Goal: Check status: Check status

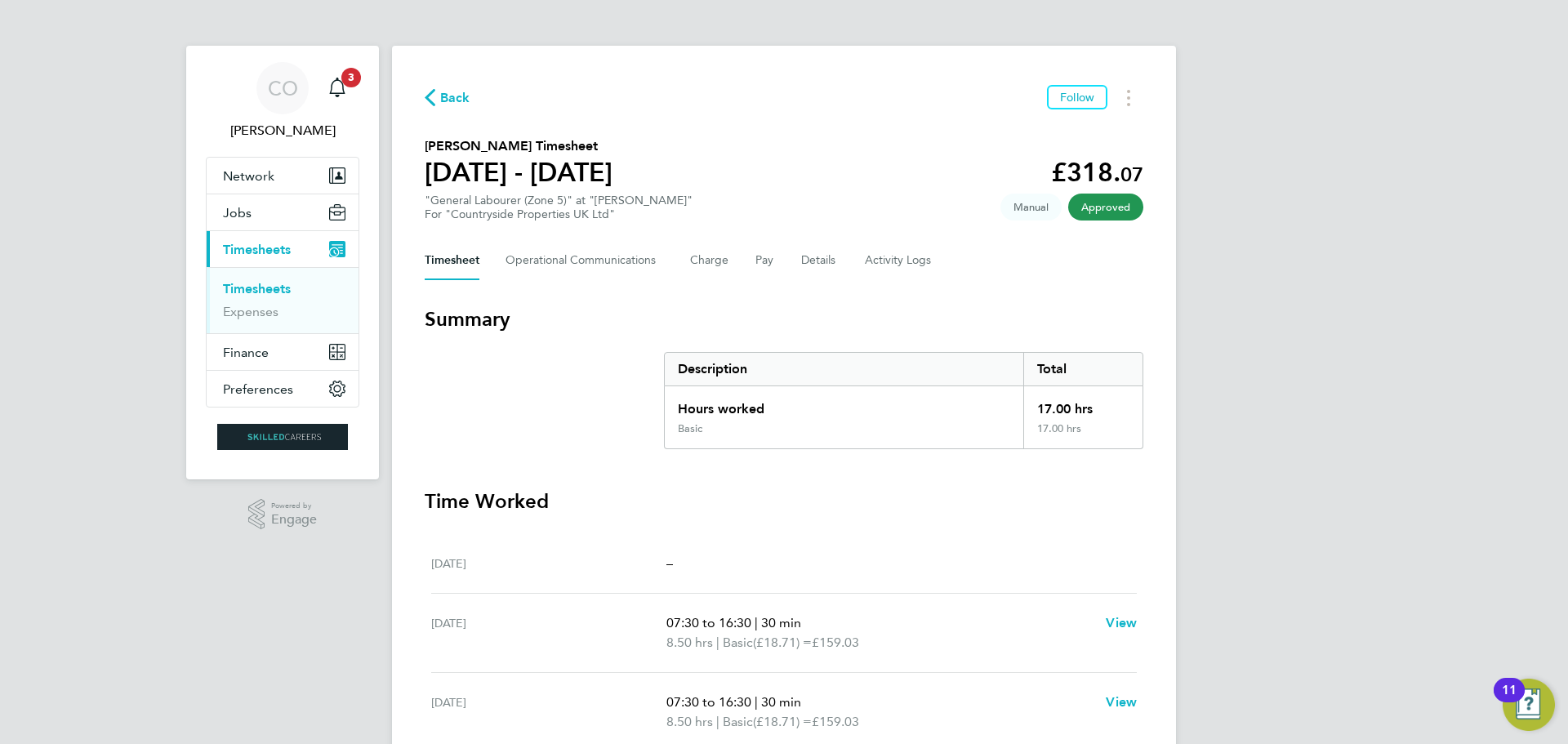
click at [281, 291] on link "Timesheets" at bounding box center [256, 288] width 68 height 15
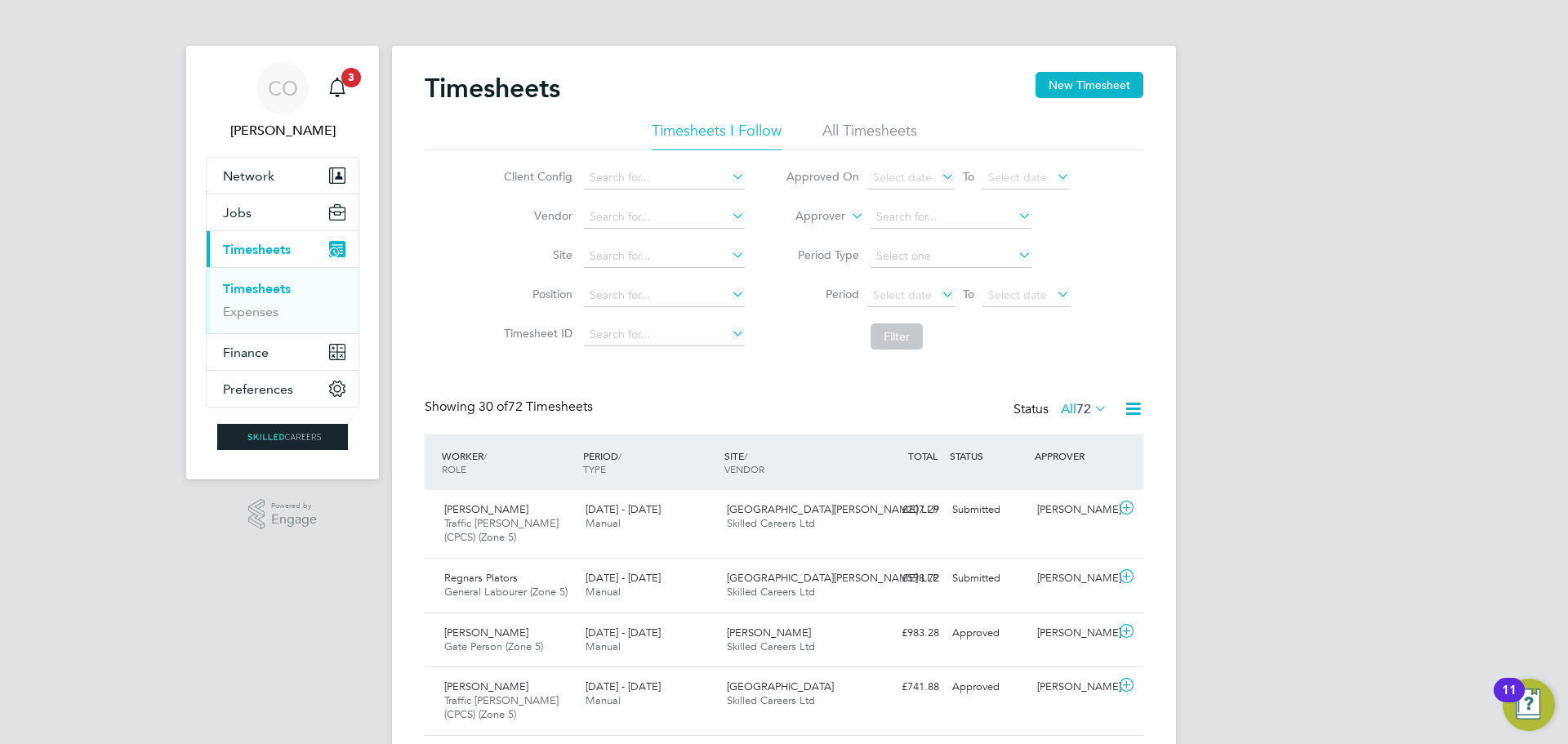
click at [895, 284] on li "Period Select date To Select date" at bounding box center [927, 295] width 325 height 39
click at [907, 293] on span "Select date" at bounding box center [902, 295] width 59 height 14
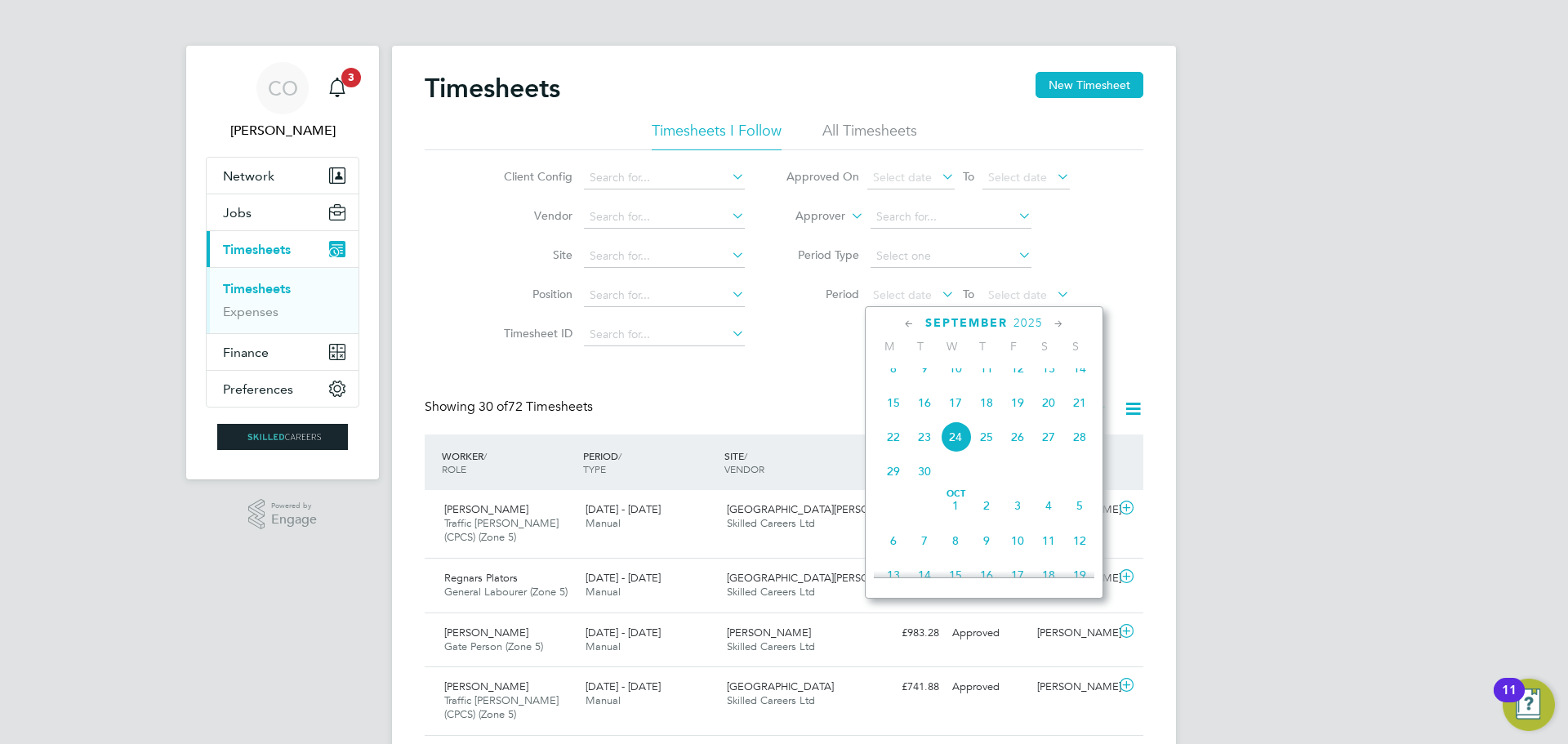
click at [887, 415] on span "15" at bounding box center [893, 402] width 31 height 31
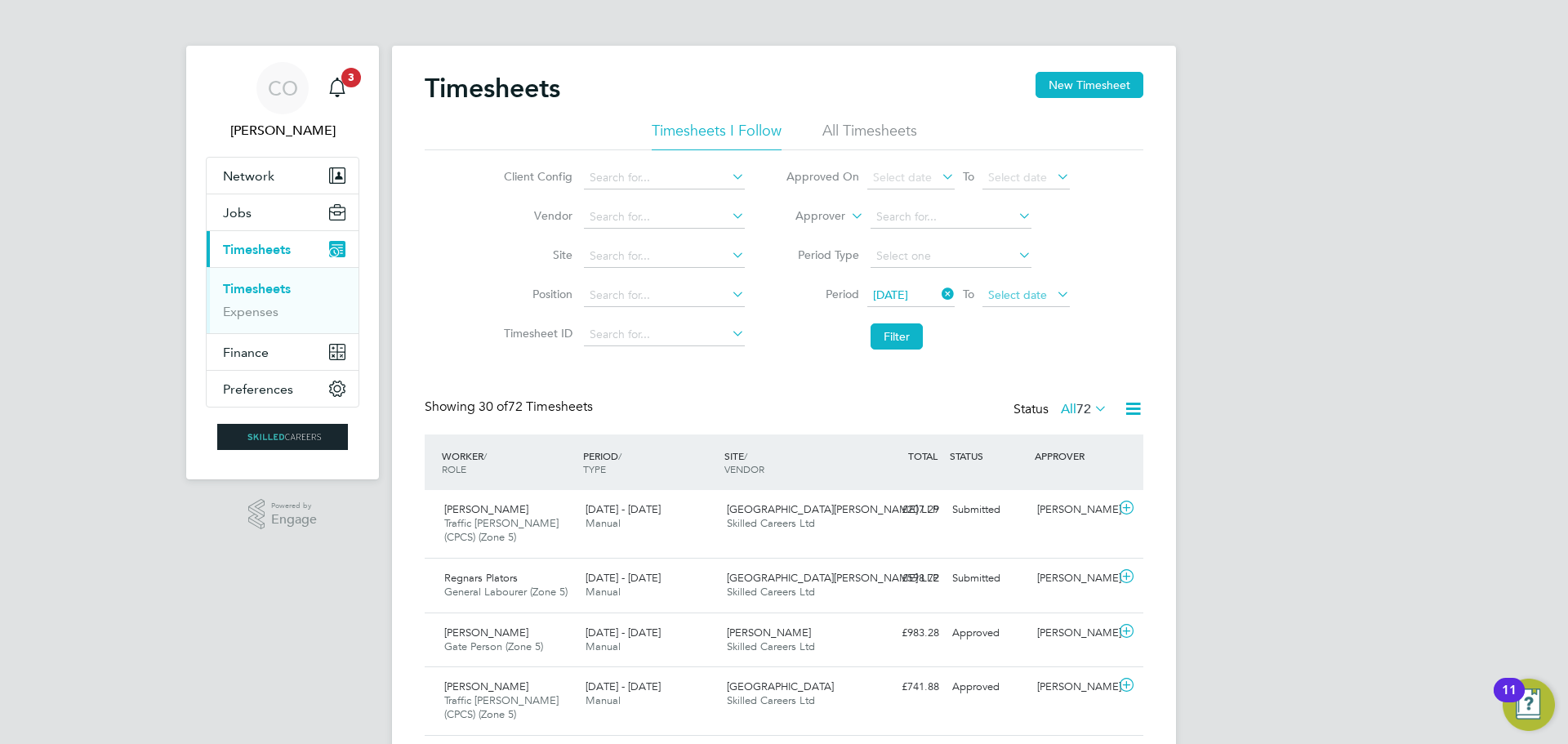
click at [1039, 301] on span "Select date" at bounding box center [1017, 295] width 59 height 14
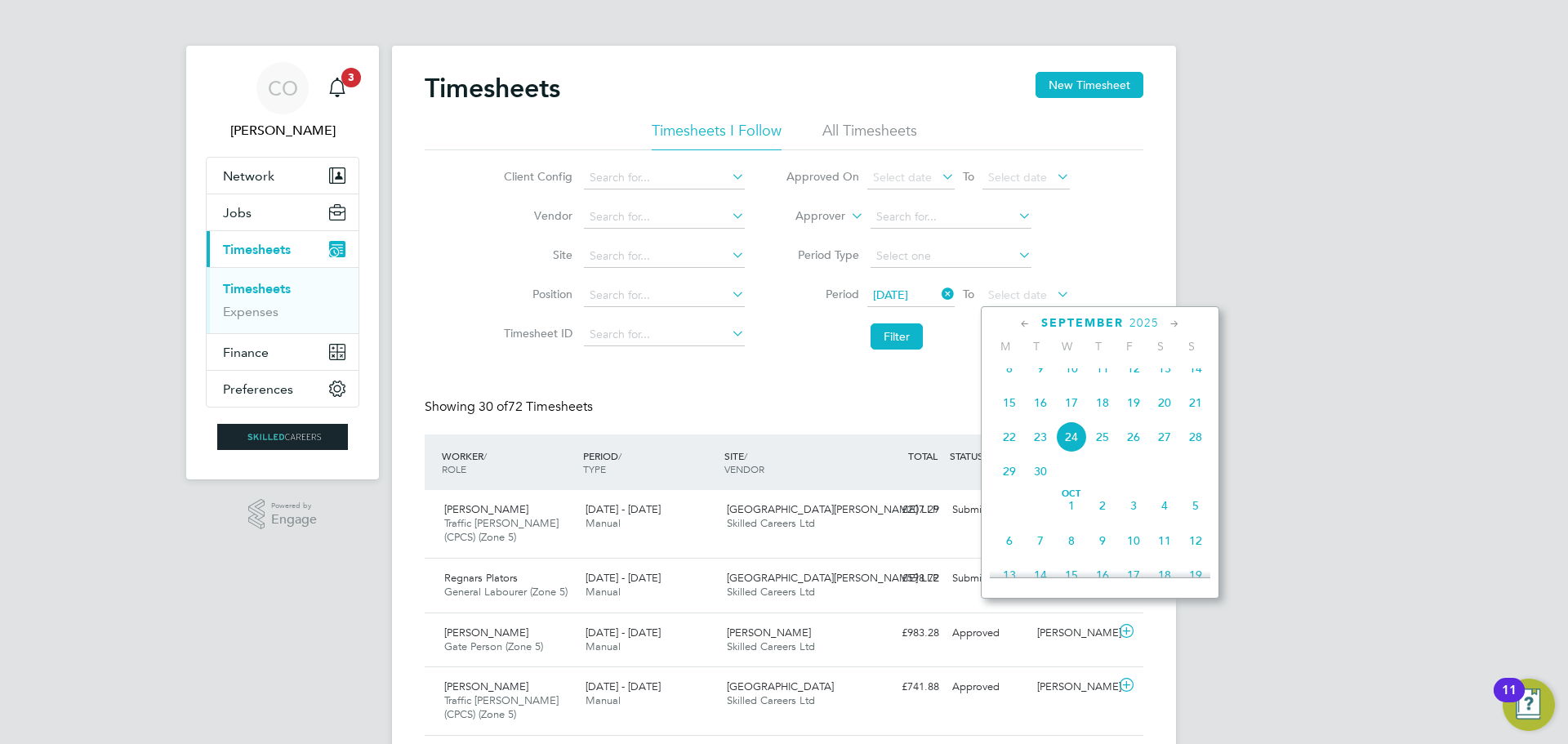
drag, startPoint x: 1193, startPoint y: 415, endPoint x: 1189, endPoint y: 402, distance: 13.6
click at [1194, 414] on span "21" at bounding box center [1195, 402] width 31 height 31
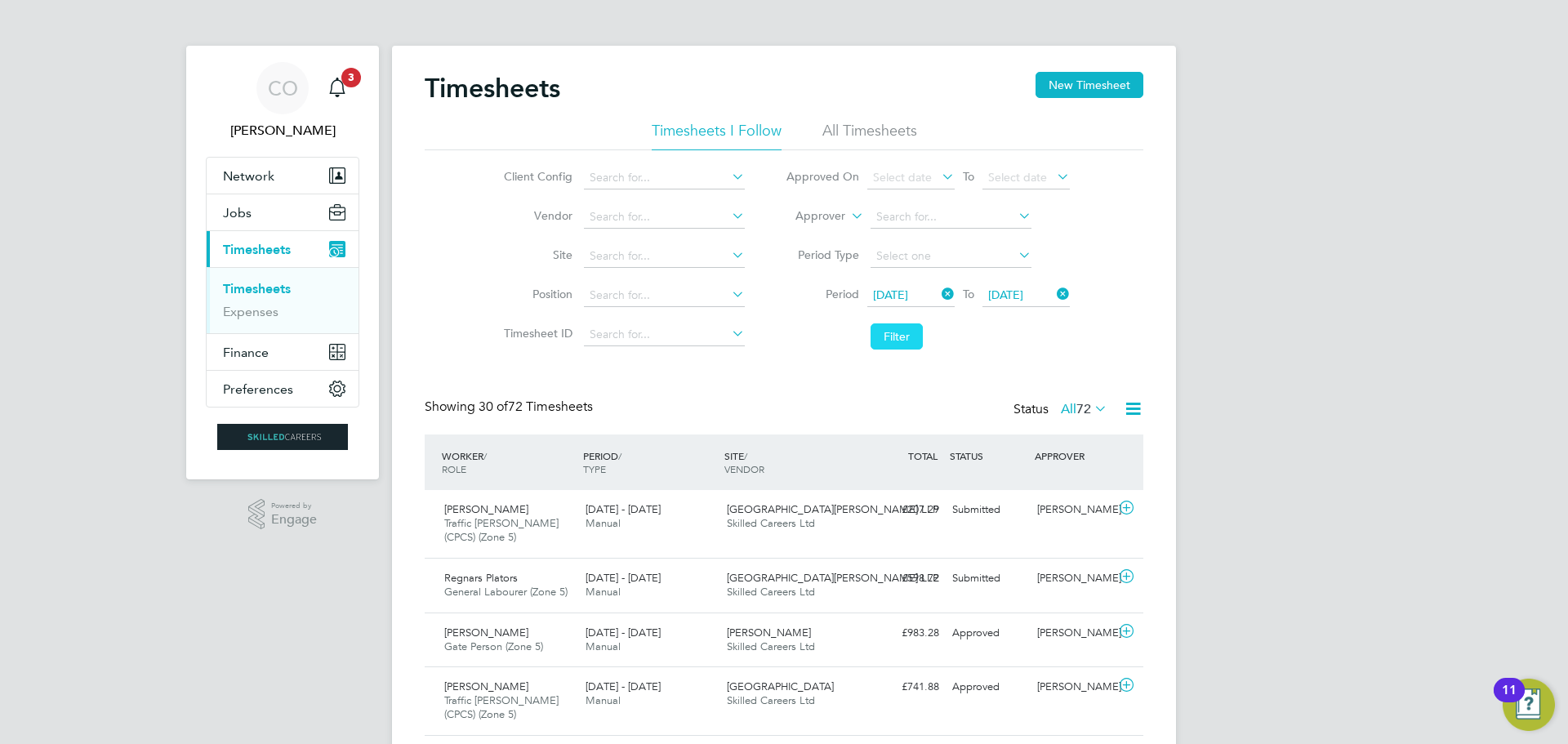
click at [895, 328] on button "Filter" at bounding box center [896, 336] width 53 height 26
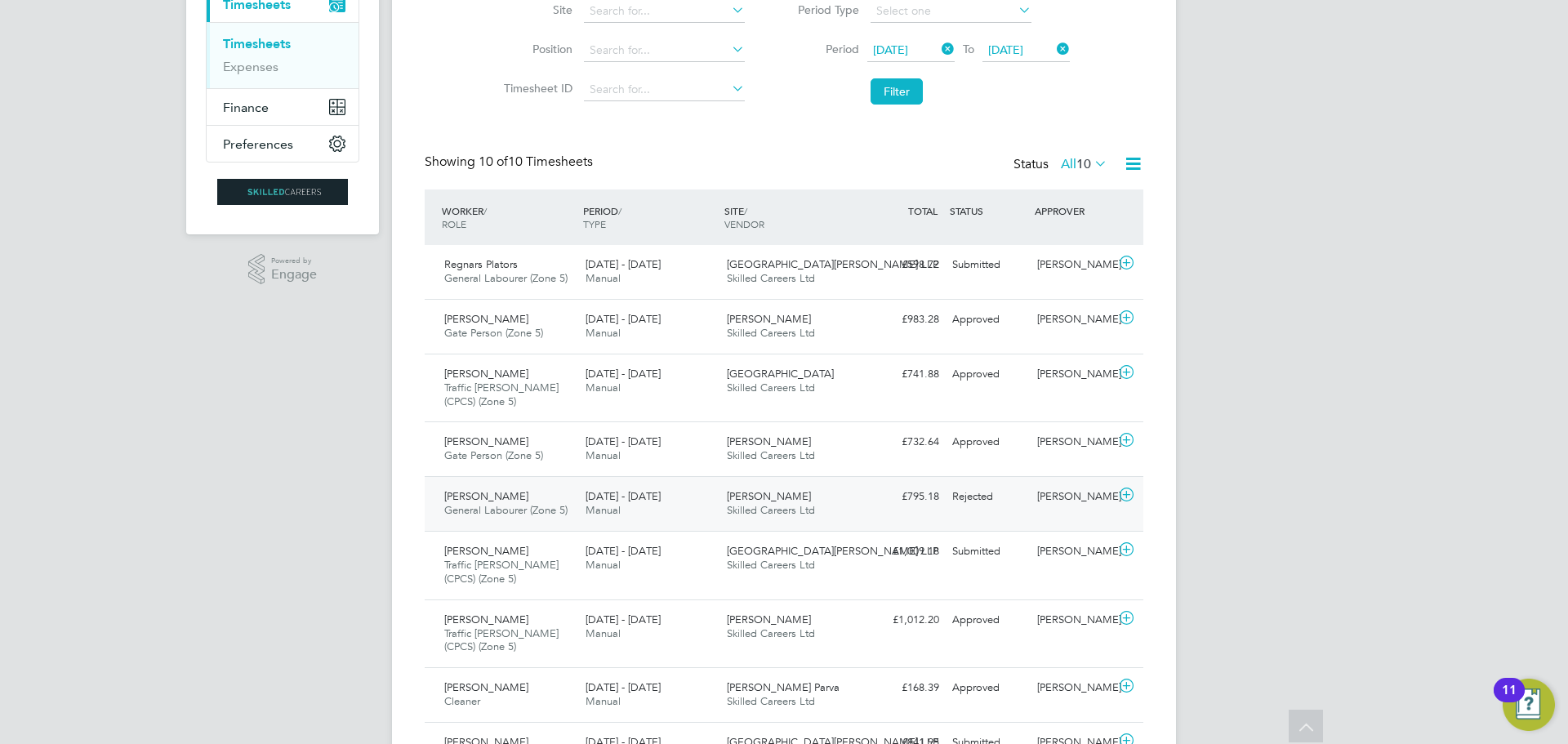
click at [537, 485] on div "[PERSON_NAME] General Labourer (Zone 5) [DATE] - [DATE]" at bounding box center [508, 503] width 141 height 41
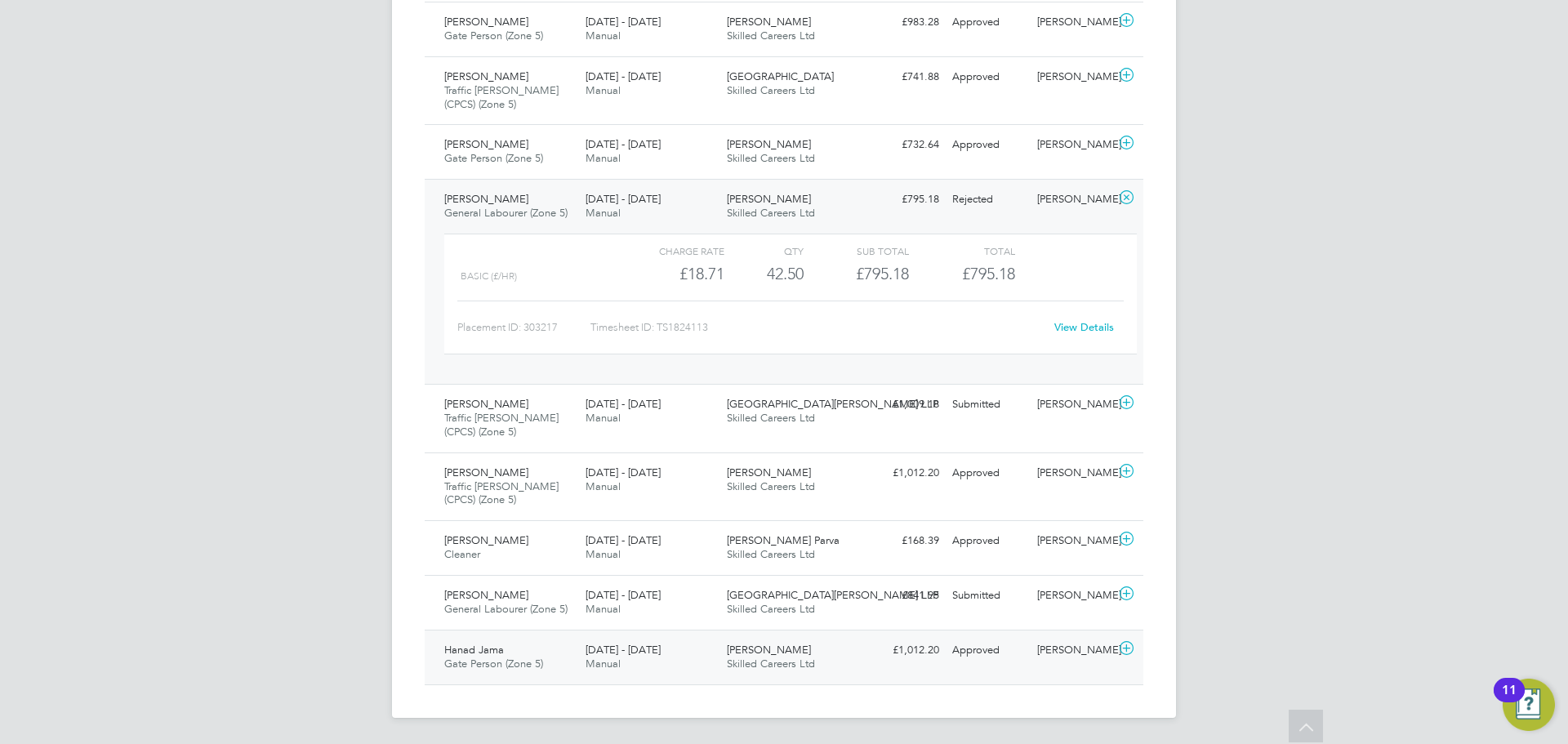
click at [573, 655] on div "Hanad Jama Gate Person (Zone 5) [DATE] - [DATE]" at bounding box center [508, 657] width 141 height 41
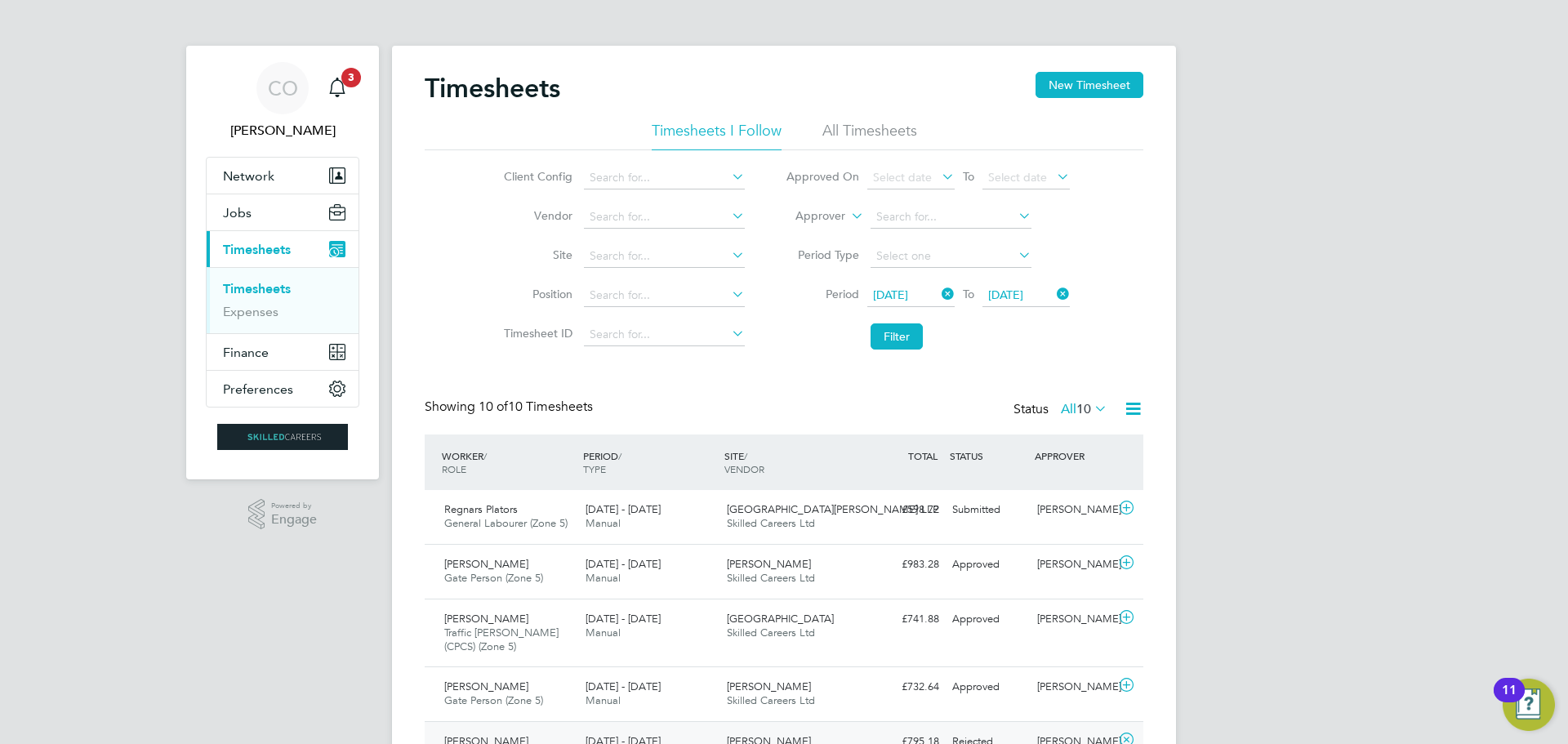
click at [862, 132] on li "All Timesheets" at bounding box center [869, 135] width 95 height 29
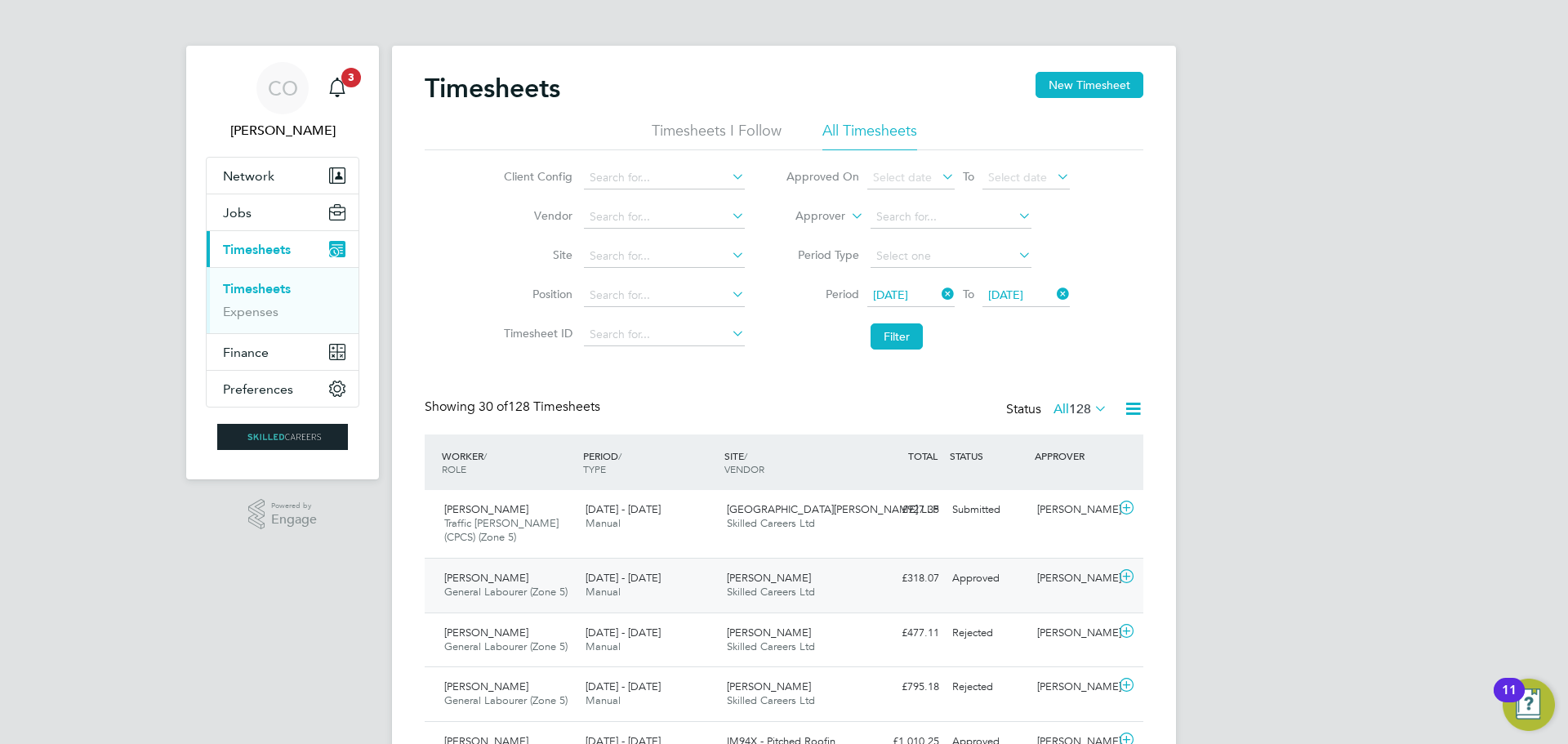
click at [559, 572] on div "[PERSON_NAME] General Labourer (Zone 5) [DATE] - [DATE]" at bounding box center [508, 585] width 141 height 41
